Goal: Communication & Community: Participate in discussion

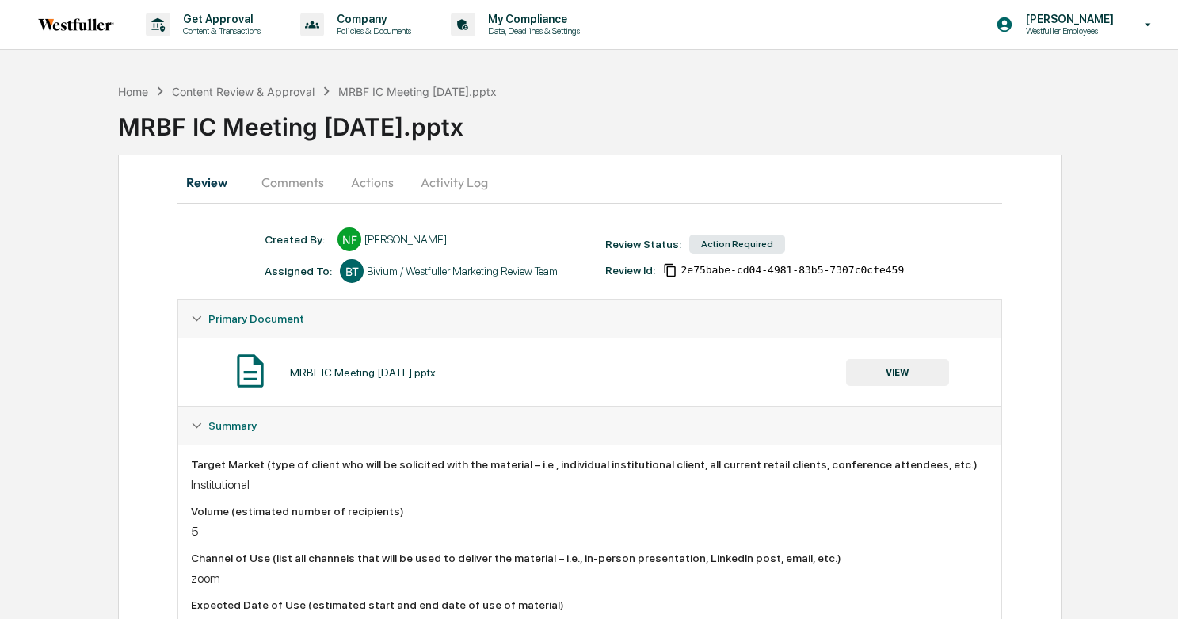
click at [299, 190] on button "Comments" at bounding box center [293, 182] width 88 height 38
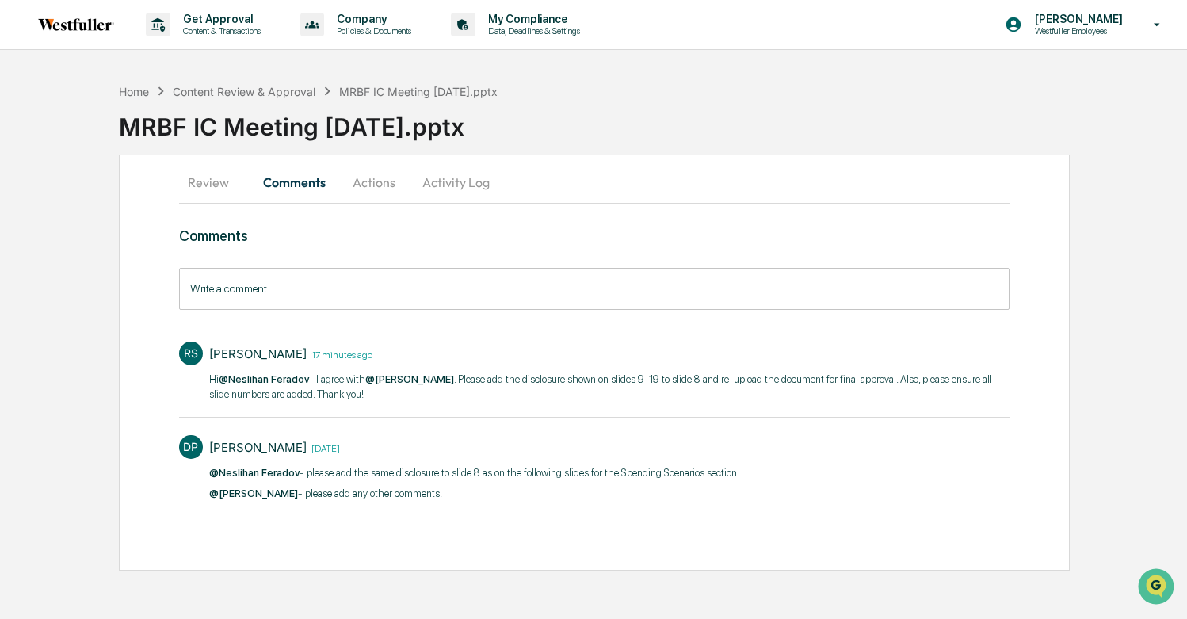
click at [446, 378] on span "@[PERSON_NAME]" at bounding box center [409, 379] width 89 height 12
click at [403, 273] on input "Write a comment..." at bounding box center [594, 289] width 831 height 42
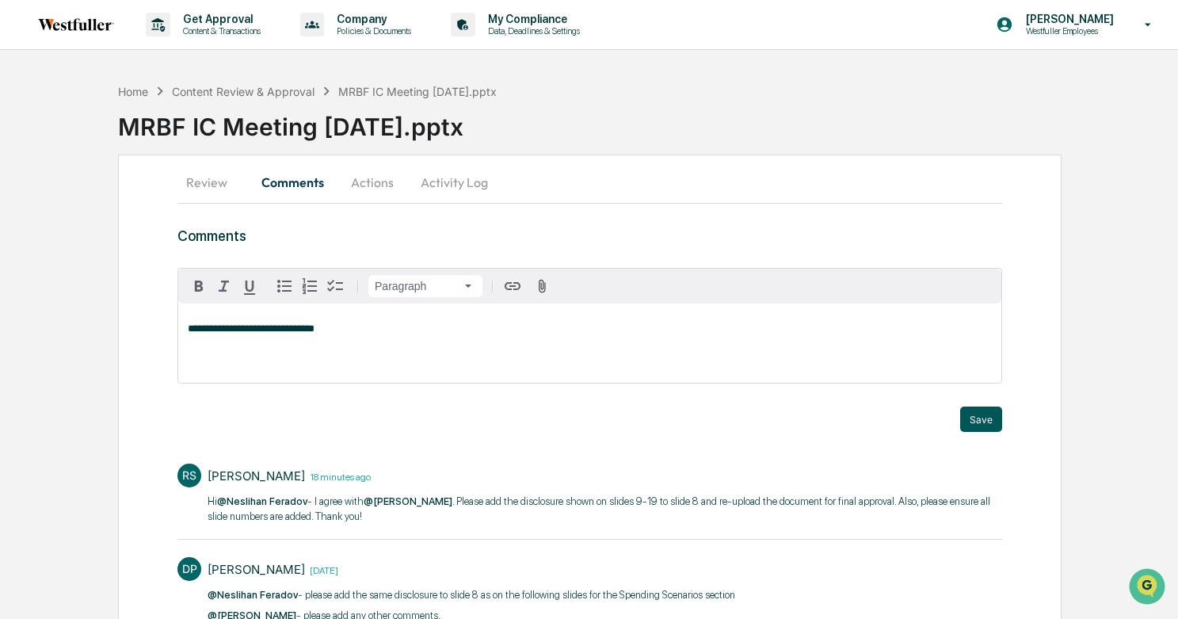
click at [982, 417] on button "Save" at bounding box center [981, 419] width 42 height 25
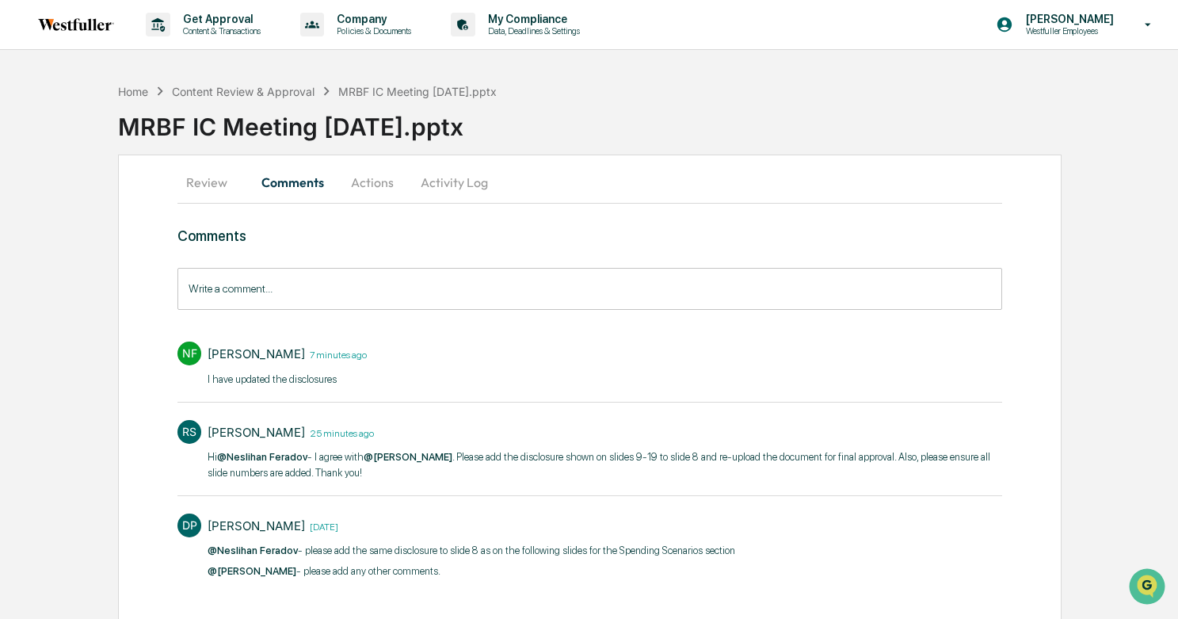
click at [436, 186] on button "Activity Log" at bounding box center [454, 182] width 93 height 38
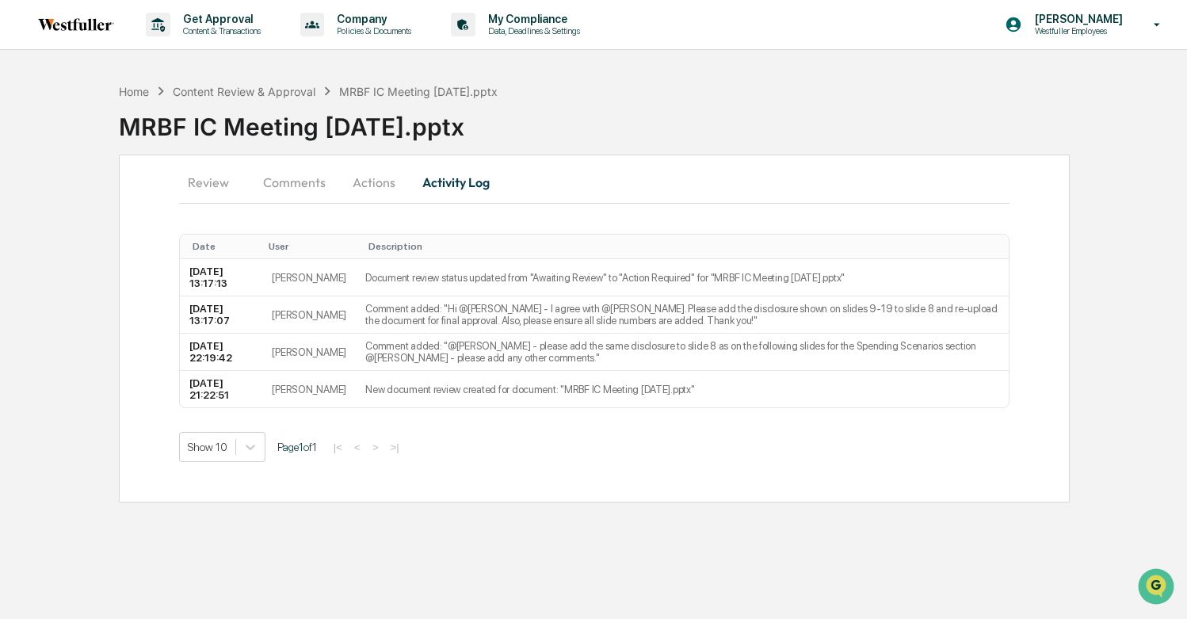
click at [374, 185] on button "Actions" at bounding box center [373, 182] width 71 height 38
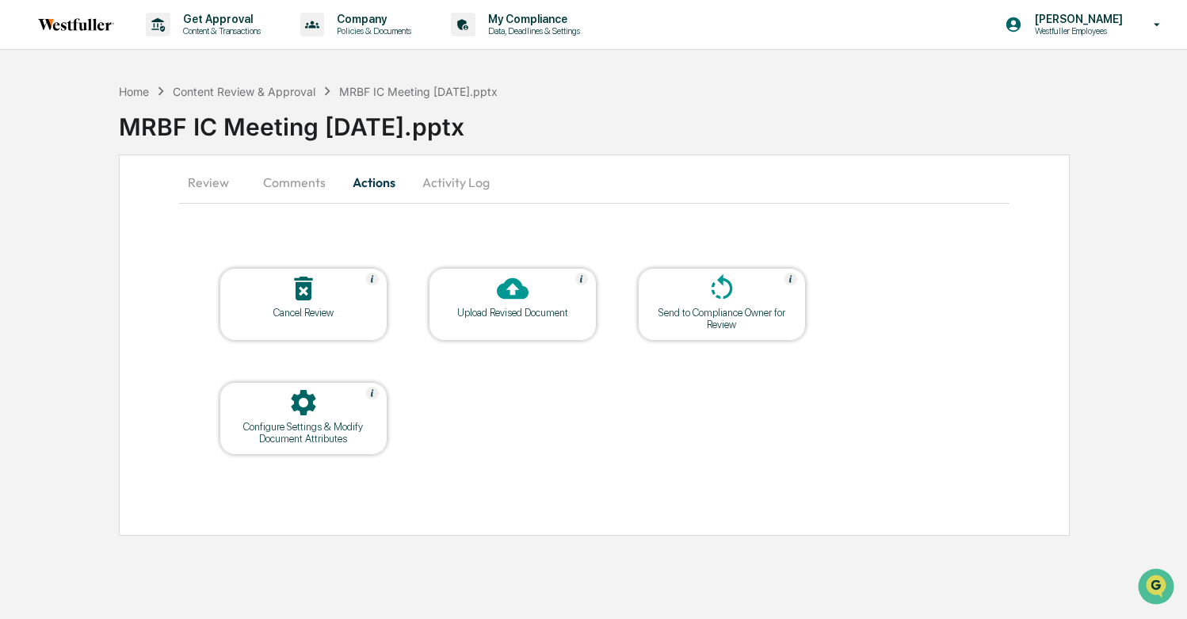
click at [535, 310] on div "Upload Revised Document" at bounding box center [512, 313] width 143 height 12
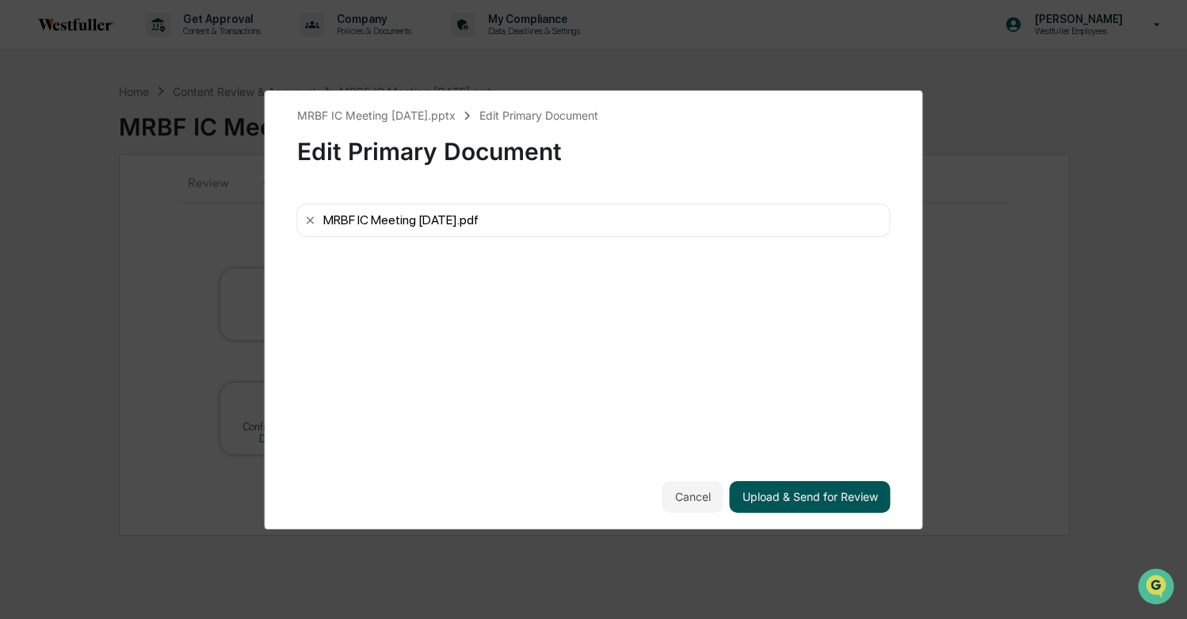
click at [811, 495] on button "Upload & Send for Review" at bounding box center [810, 497] width 161 height 32
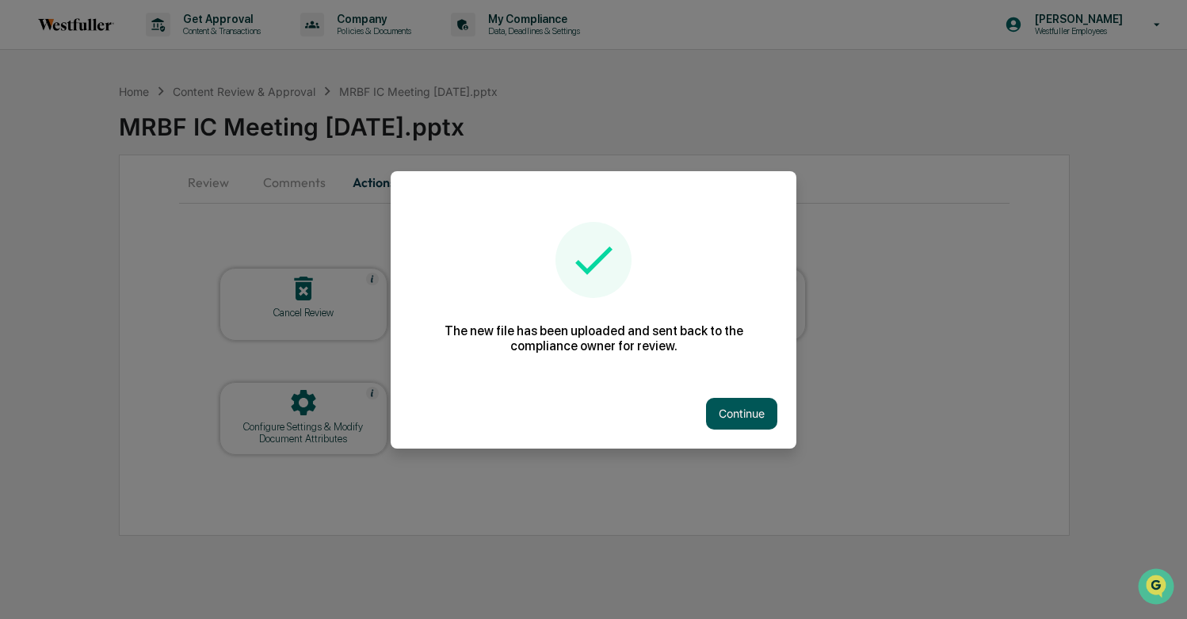
click at [733, 414] on button "Continue" at bounding box center [741, 414] width 71 height 32
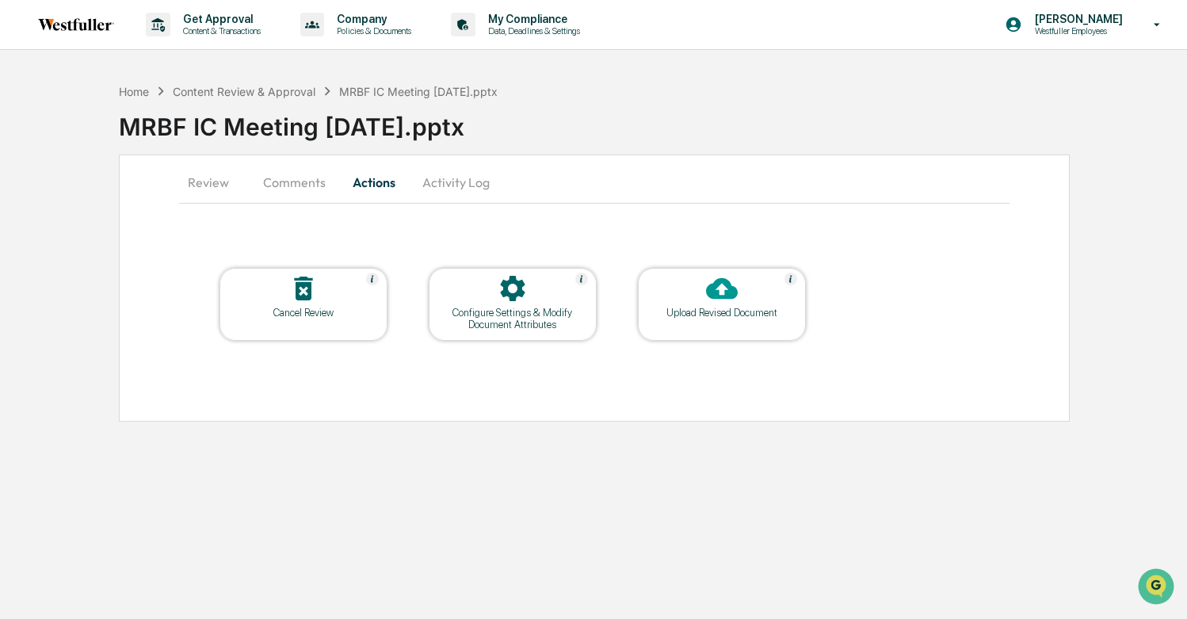
click at [306, 178] on button "Comments" at bounding box center [294, 182] width 88 height 38
